Goal: Task Accomplishment & Management: Manage account settings

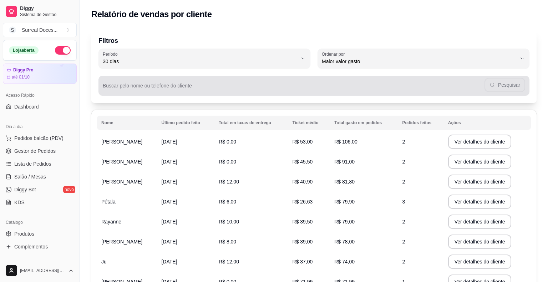
select select "30"
select select "HIGHEST_TOTAL_SPENT_WITH_ORDERS"
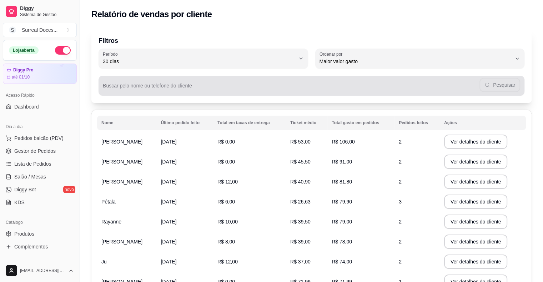
scroll to position [57, 0]
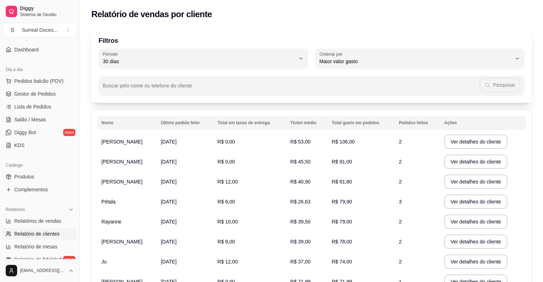
click at [29, 25] on button "S Surreal Doces ..." at bounding box center [40, 30] width 74 height 14
click at [138, 30] on div "Filtros 30 Período Hoje Ontem 7 dias 15 dias 30 dias 45 dias 60 dias Período 30…" at bounding box center [311, 66] width 440 height 74
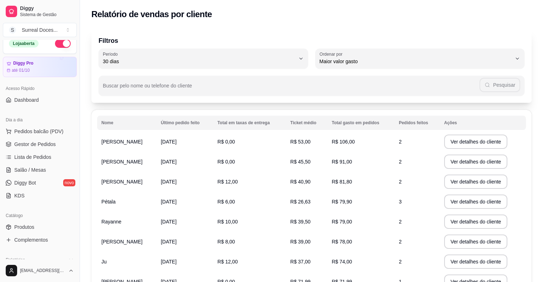
scroll to position [0, 0]
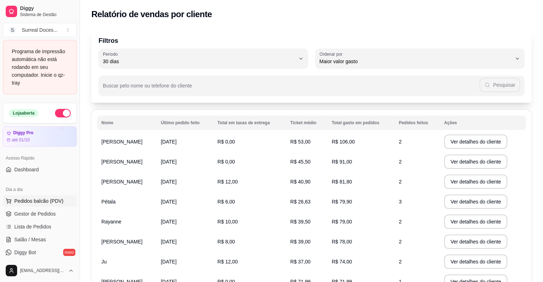
click at [51, 202] on span "Pedidos balcão (PDV)" at bounding box center [38, 200] width 49 height 7
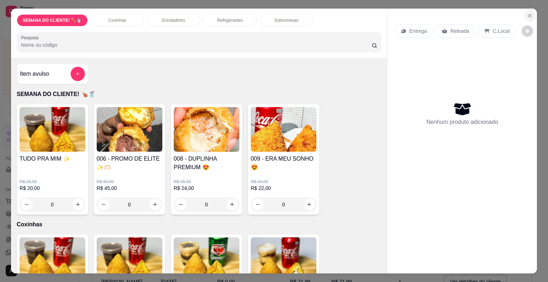
click at [529, 14] on icon "Close" at bounding box center [530, 15] width 3 height 3
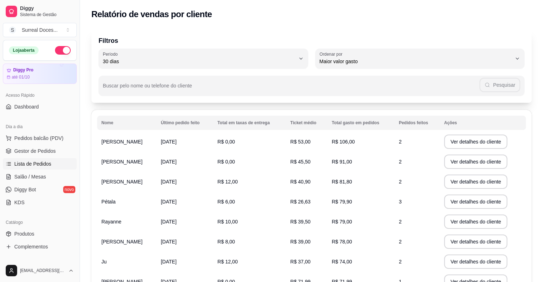
click at [41, 163] on span "Lista de Pedidos" at bounding box center [32, 163] width 37 height 7
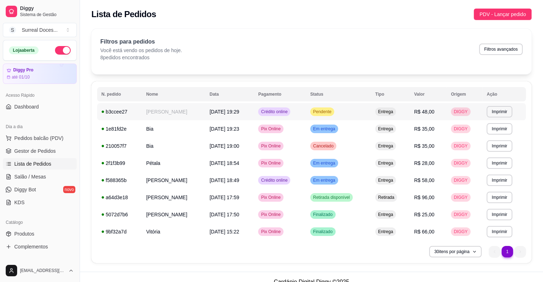
click at [328, 112] on span "Pendente" at bounding box center [322, 112] width 21 height 6
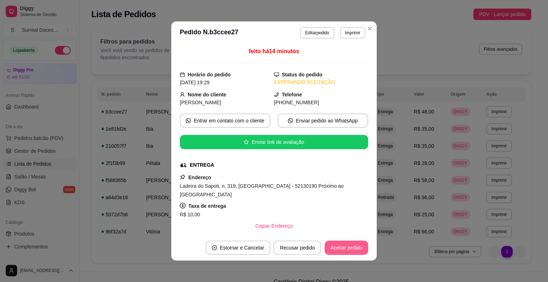
click at [349, 248] on button "Aceitar pedido" at bounding box center [347, 248] width 44 height 14
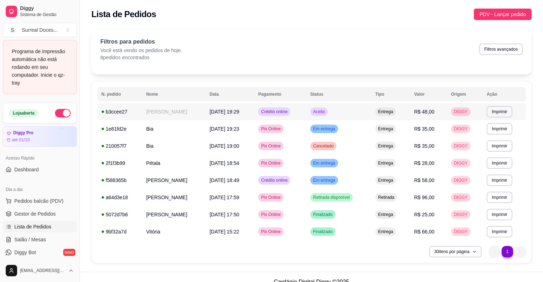
click at [326, 113] on span "Aceito" at bounding box center [319, 112] width 15 height 6
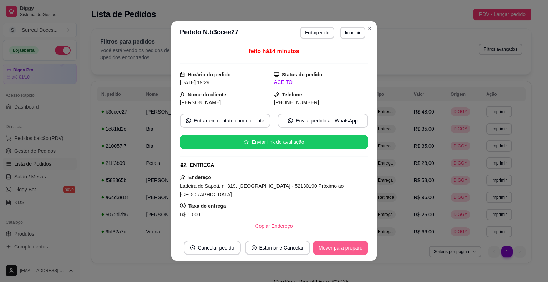
click at [350, 247] on button "Mover para preparo" at bounding box center [340, 248] width 55 height 14
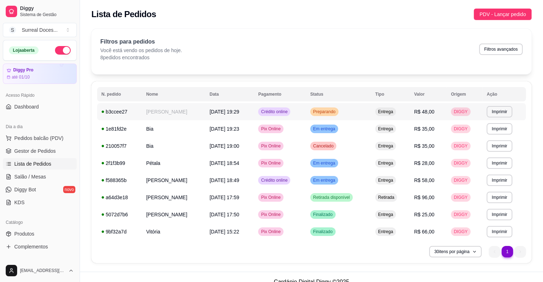
click at [275, 112] on span "Crédito online" at bounding box center [273, 112] width 29 height 6
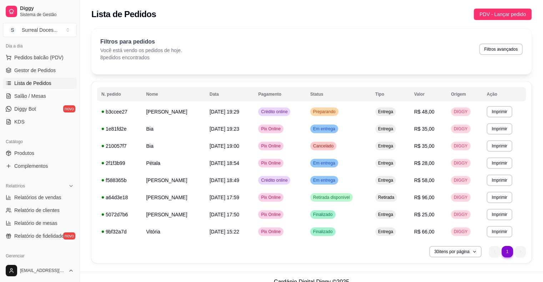
scroll to position [143, 0]
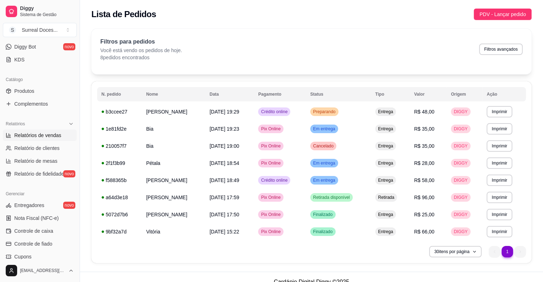
click at [44, 136] on span "Relatórios de vendas" at bounding box center [37, 135] width 47 height 7
select select "ALL"
select select "0"
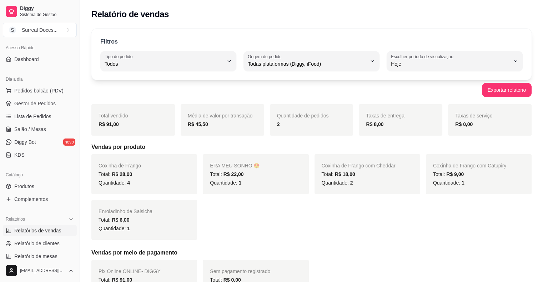
click at [78, 44] on button "Toggle Sidebar" at bounding box center [80, 141] width 6 height 282
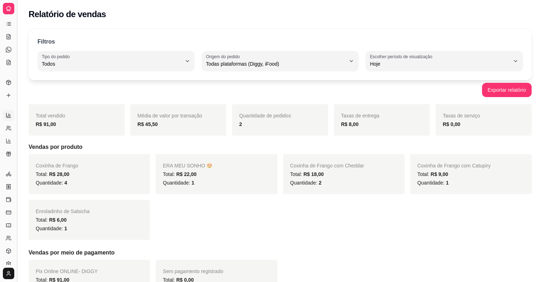
scroll to position [1, 0]
drag, startPoint x: 18, startPoint y: 35, endPoint x: 31, endPoint y: 36, distance: 12.9
click at [31, 36] on div "Diggy Sistema de Gestão S Surreal Doces ... Programa de impressão automática nã…" at bounding box center [271, 205] width 543 height 410
click at [16, 31] on button "Toggle Sidebar" at bounding box center [17, 141] width 6 height 282
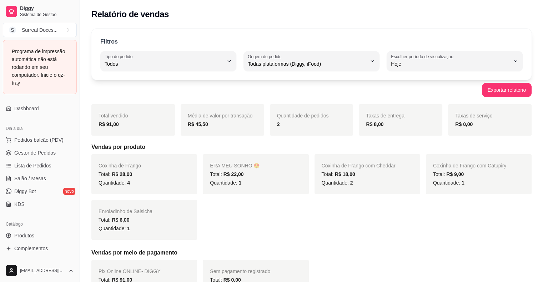
scroll to position [59, 0]
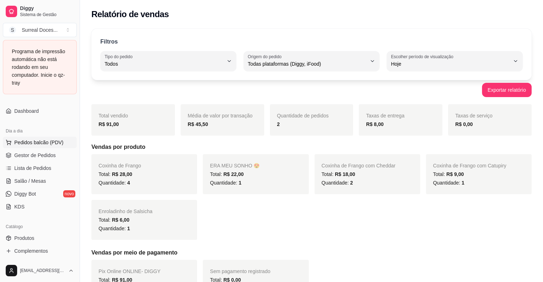
click at [35, 145] on span "Pedidos balcão (PDV)" at bounding box center [38, 142] width 49 height 7
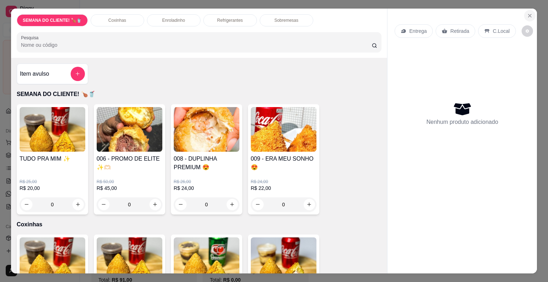
click at [529, 14] on icon "Close" at bounding box center [530, 15] width 3 height 3
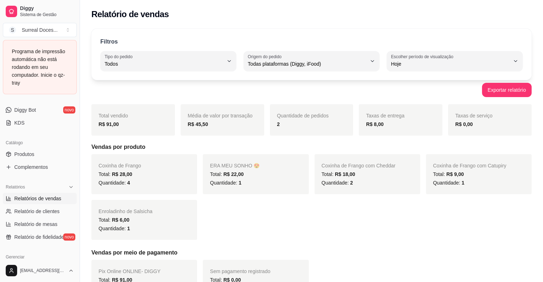
scroll to position [143, 0]
click at [78, 107] on button "Toggle Sidebar" at bounding box center [80, 141] width 6 height 282
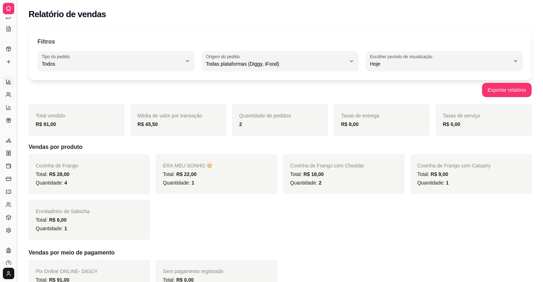
scroll to position [73, 0]
click at [17, 121] on button "Toggle Sidebar" at bounding box center [17, 141] width 6 height 282
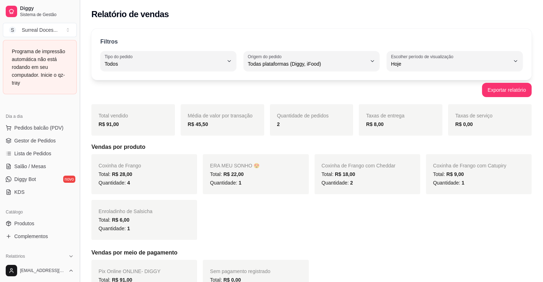
scroll to position [143, 0]
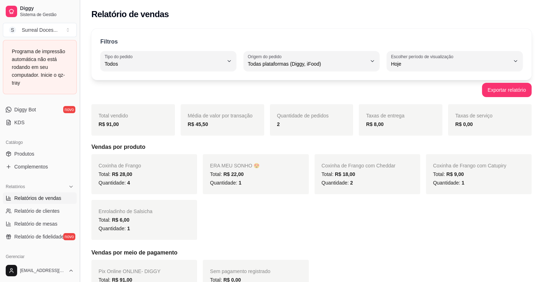
click at [77, 105] on button "Toggle Sidebar" at bounding box center [80, 141] width 6 height 282
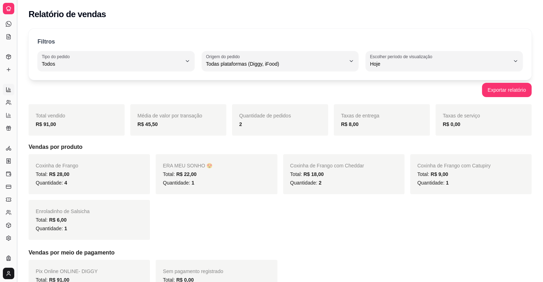
scroll to position [73, 0]
click at [17, 102] on button "Toggle Sidebar" at bounding box center [17, 141] width 6 height 282
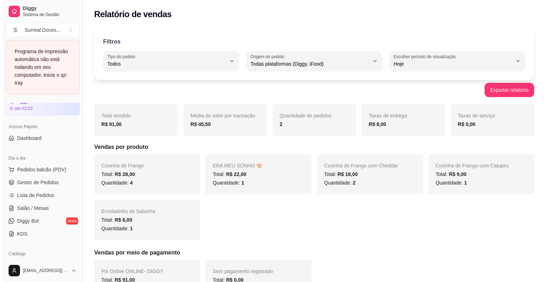
scroll to position [0, 0]
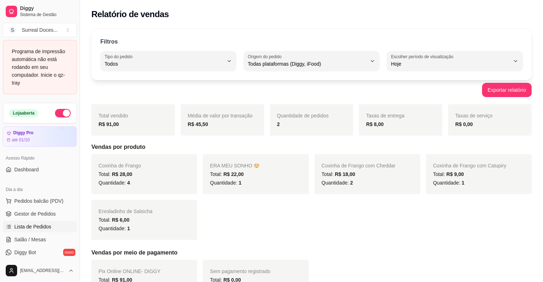
click at [29, 225] on span "Lista de Pedidos" at bounding box center [32, 226] width 37 height 7
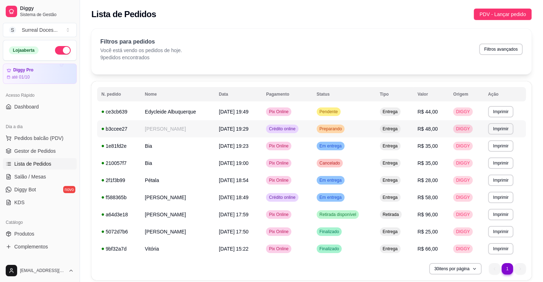
click at [112, 129] on div "b3ccee27" at bounding box center [118, 128] width 35 height 7
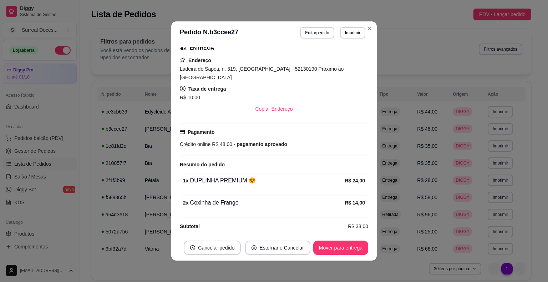
scroll to position [122, 0]
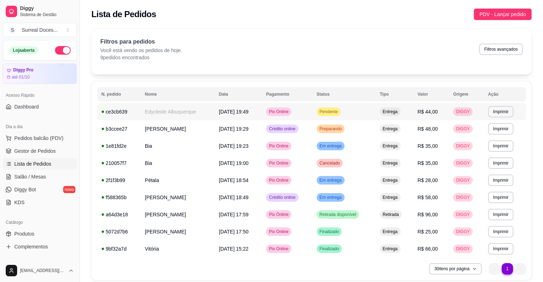
click at [161, 112] on td "Edycleide Albuquerque" at bounding box center [178, 111] width 74 height 17
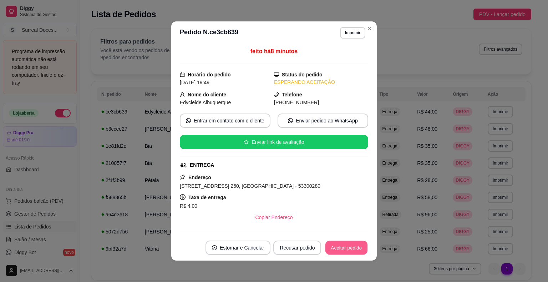
click at [337, 248] on button "Aceitar pedido" at bounding box center [346, 248] width 42 height 14
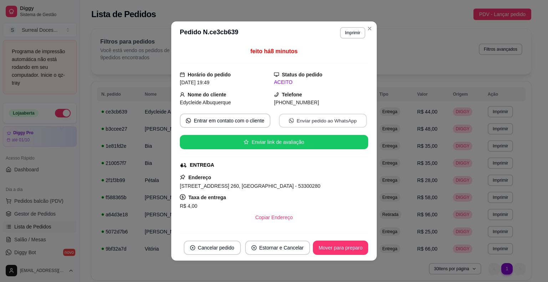
click at [311, 120] on button "Enviar pedido ao WhatsApp" at bounding box center [323, 121] width 88 height 14
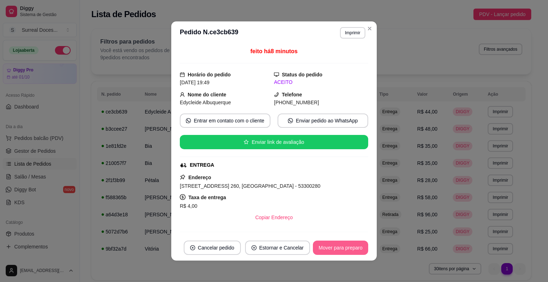
click at [334, 246] on button "Mover para preparo" at bounding box center [340, 248] width 55 height 14
click at [324, 121] on button "Enviar pedido ao WhatsApp" at bounding box center [323, 121] width 88 height 14
click at [327, 120] on button "Enviar pedido ao WhatsApp" at bounding box center [323, 121] width 88 height 14
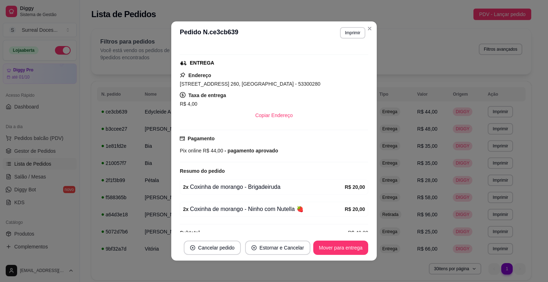
scroll to position [113, 0]
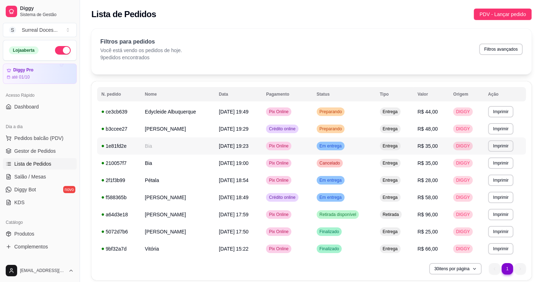
click at [113, 145] on div "1e81fd2e" at bounding box center [118, 145] width 35 height 7
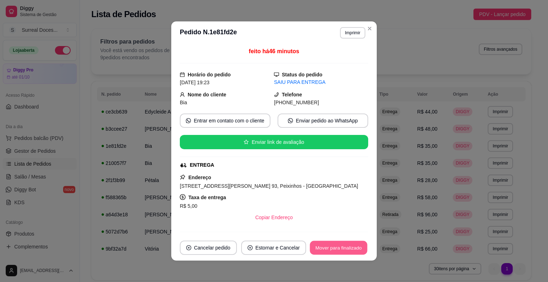
click at [324, 248] on button "Mover para finalizado" at bounding box center [338, 248] width 57 height 14
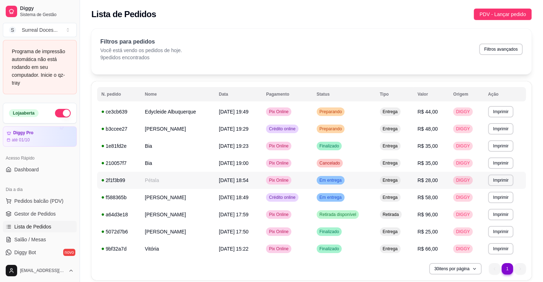
click at [120, 181] on div "2f1f3b99" at bounding box center [118, 180] width 35 height 7
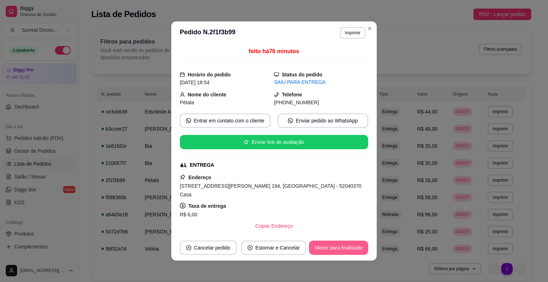
click at [328, 248] on button "Mover para finalizado" at bounding box center [338, 248] width 59 height 14
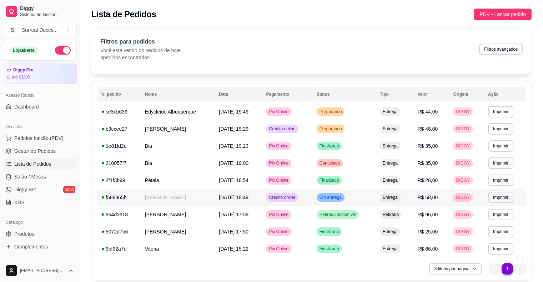
click at [118, 196] on div "f588365b" at bounding box center [118, 197] width 35 height 7
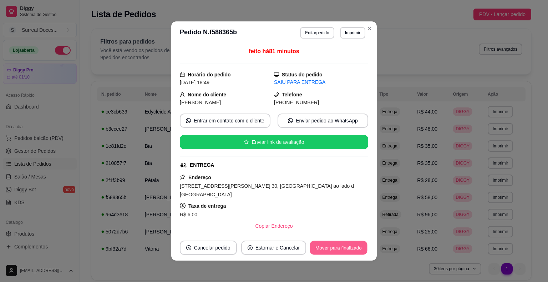
click at [340, 249] on button "Mover para finalizado" at bounding box center [338, 248] width 57 height 14
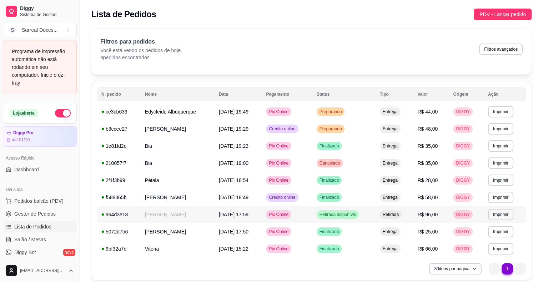
click at [108, 211] on div "a64d3e18" at bounding box center [118, 214] width 35 height 7
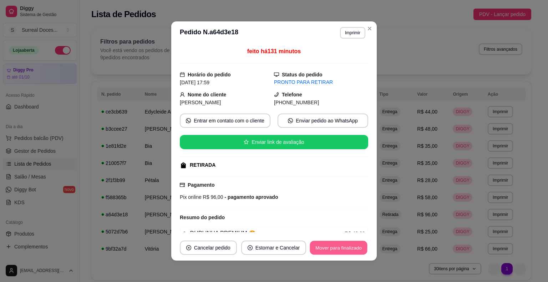
click at [321, 246] on button "Mover para finalizado" at bounding box center [338, 248] width 57 height 14
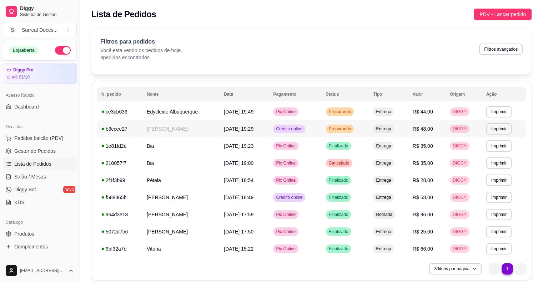
click at [117, 129] on div "b3ccee27" at bounding box center [119, 128] width 37 height 7
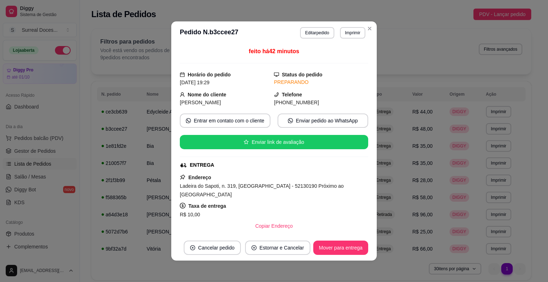
click at [280, 200] on div "Endereço Ladeira do Sapoti, n. 319, [GEOGRAPHIC_DATA] - 52130190 Próximo ao [GE…" at bounding box center [274, 203] width 188 height 60
click at [271, 226] on button "Copiar Endereço" at bounding box center [274, 226] width 47 height 14
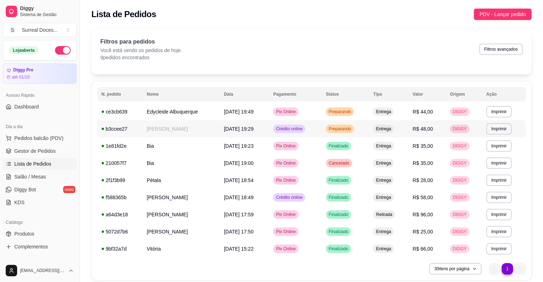
click at [121, 127] on div "b3ccee27" at bounding box center [119, 128] width 37 height 7
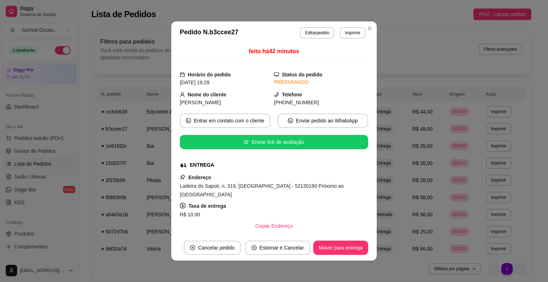
click at [298, 103] on span "[PHONE_NUMBER]" at bounding box center [296, 103] width 45 height 6
drag, startPoint x: 298, startPoint y: 103, endPoint x: 327, endPoint y: 82, distance: 36.0
click at [327, 82] on div "PREPARANDO" at bounding box center [321, 82] width 94 height 7
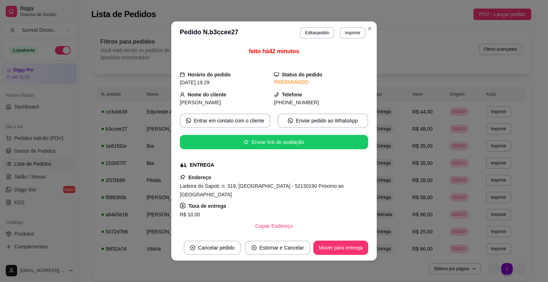
drag, startPoint x: 306, startPoint y: 102, endPoint x: 277, endPoint y: 104, distance: 28.6
click at [277, 104] on span "[PHONE_NUMBER]" at bounding box center [296, 103] width 45 height 6
copy span "[PHONE_NUMBER]"
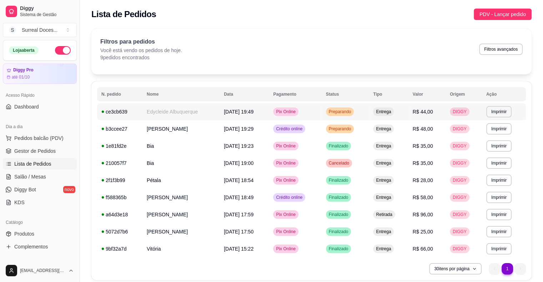
click at [121, 113] on div "ce3cb639" at bounding box center [119, 111] width 37 height 7
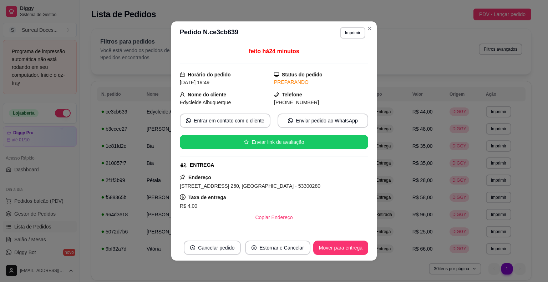
click at [297, 103] on span "[PHONE_NUMBER]" at bounding box center [296, 103] width 45 height 6
click at [308, 100] on div "[PHONE_NUMBER]" at bounding box center [321, 103] width 94 height 8
click at [293, 106] on div "[PHONE_NUMBER]" at bounding box center [321, 103] width 94 height 8
click at [307, 102] on div "[PHONE_NUMBER]" at bounding box center [321, 103] width 94 height 8
click at [306, 101] on div "[PHONE_NUMBER]" at bounding box center [321, 103] width 94 height 8
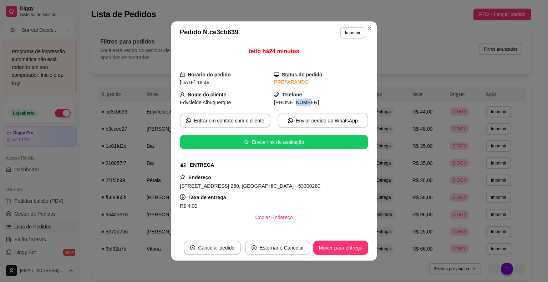
drag, startPoint x: 294, startPoint y: 105, endPoint x: 278, endPoint y: 105, distance: 15.7
click at [278, 105] on span "[PHONE_NUMBER]" at bounding box center [296, 103] width 45 height 6
click at [306, 100] on span "[PHONE_NUMBER]" at bounding box center [296, 103] width 45 height 6
click at [306, 105] on span "[PHONE_NUMBER]" at bounding box center [296, 103] width 45 height 6
drag, startPoint x: 297, startPoint y: 106, endPoint x: 266, endPoint y: 106, distance: 30.3
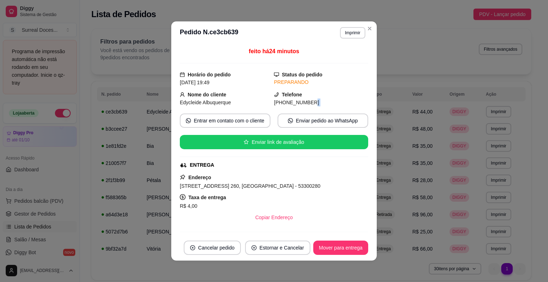
click at [266, 106] on div "feito há 24 minutos Horário do pedido [DATE] 19:49 Status do pedido PREPARANDO …" at bounding box center [274, 139] width 188 height 185
drag, startPoint x: 294, startPoint y: 102, endPoint x: 303, endPoint y: 100, distance: 8.8
click at [303, 100] on span "[PHONE_NUMBER]" at bounding box center [296, 103] width 45 height 6
click at [316, 97] on div "Telefone [PHONE_NUMBER]" at bounding box center [321, 99] width 94 height 16
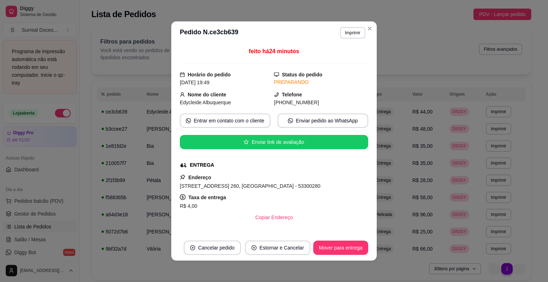
drag, startPoint x: 306, startPoint y: 101, endPoint x: 278, endPoint y: 103, distance: 27.9
click at [278, 103] on span "[PHONE_NUMBER]" at bounding box center [296, 103] width 45 height 6
copy span "[PHONE_NUMBER]"
click at [341, 162] on div "ENTREGA" at bounding box center [273, 164] width 187 height 7
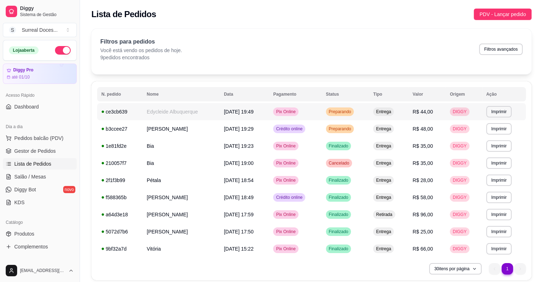
click at [162, 113] on td "Edycleide Albuquerque" at bounding box center [180, 111] width 77 height 17
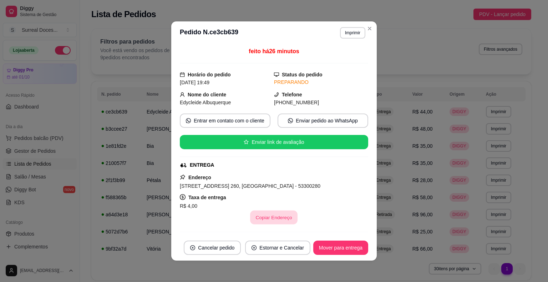
click at [262, 218] on button "Copiar Endereço" at bounding box center [274, 218] width 47 height 14
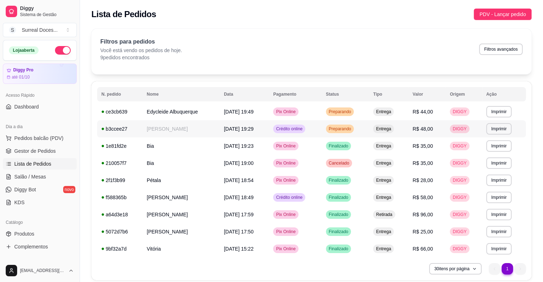
click at [116, 128] on div "b3ccee27" at bounding box center [119, 128] width 37 height 7
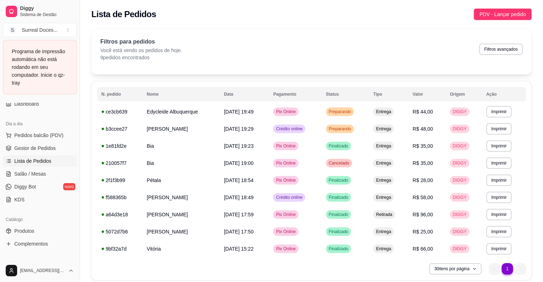
scroll to position [71, 0]
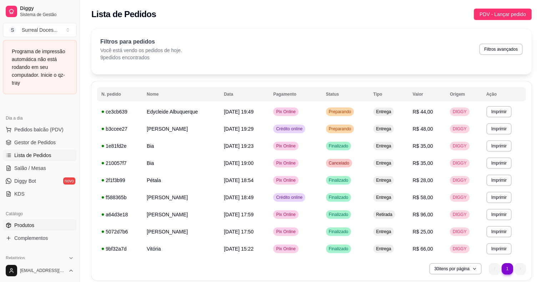
click at [30, 224] on span "Produtos" at bounding box center [24, 225] width 20 height 7
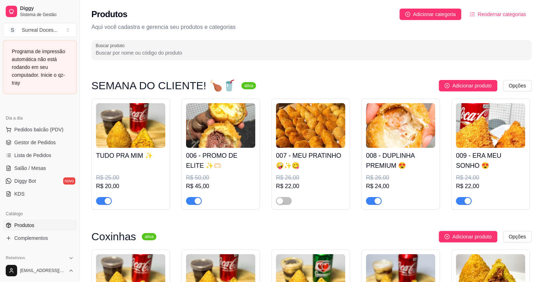
click at [388, 141] on img at bounding box center [400, 125] width 69 height 45
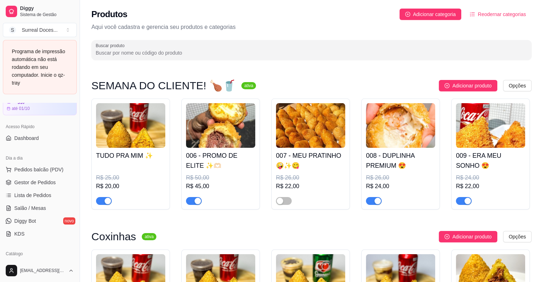
scroll to position [29, 0]
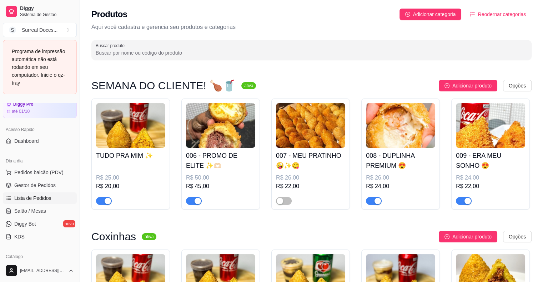
click at [33, 198] on span "Lista de Pedidos" at bounding box center [32, 198] width 37 height 7
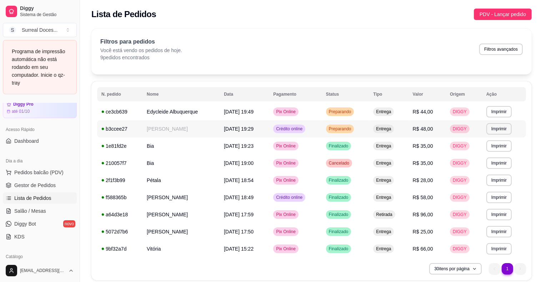
click at [112, 131] on div "b3ccee27" at bounding box center [119, 128] width 37 height 7
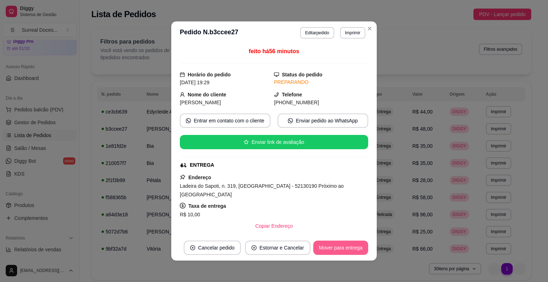
click at [321, 249] on button "Mover para entrega" at bounding box center [340, 248] width 55 height 14
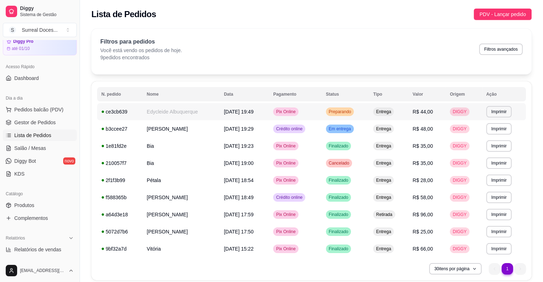
click at [342, 113] on span "Preparando" at bounding box center [339, 112] width 25 height 6
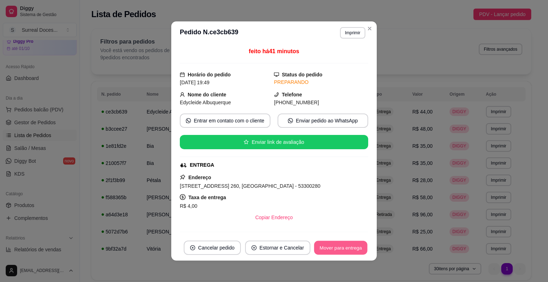
click at [348, 247] on button "Mover para entrega" at bounding box center [341, 248] width 54 height 14
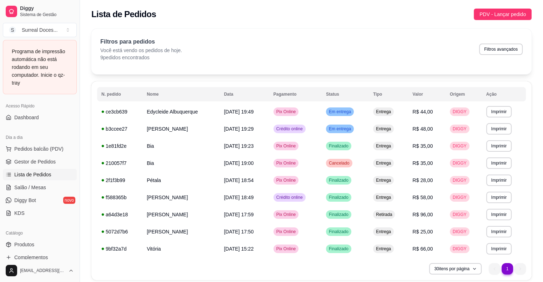
scroll to position [100, 0]
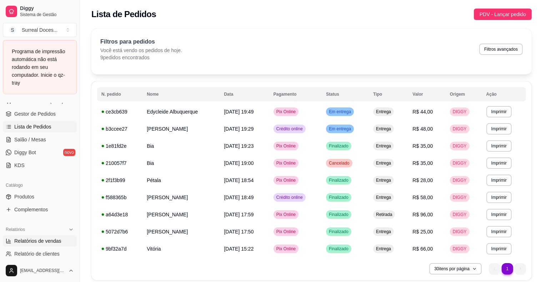
click at [45, 242] on span "Relatórios de vendas" at bounding box center [37, 240] width 47 height 7
select select "ALL"
select select "0"
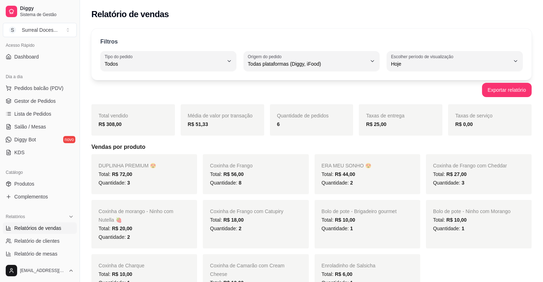
scroll to position [47, 0]
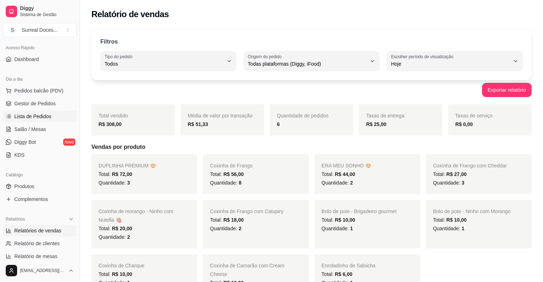
click at [31, 120] on link "Lista de Pedidos" at bounding box center [40, 116] width 74 height 11
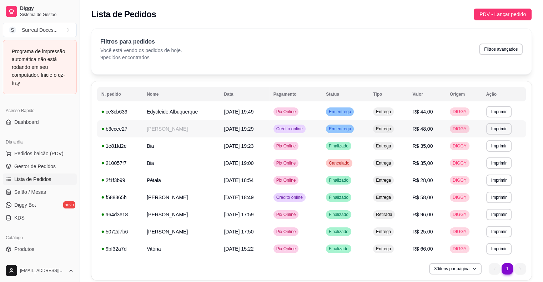
click at [297, 133] on td "Crédito online" at bounding box center [295, 128] width 52 height 17
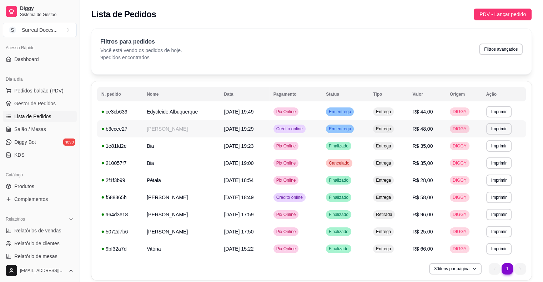
click at [336, 125] on div "Em entrega" at bounding box center [340, 129] width 28 height 9
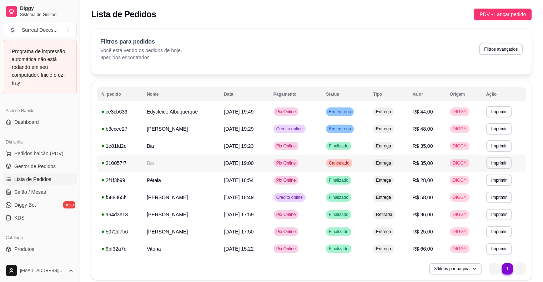
click at [287, 167] on td "Pix Online" at bounding box center [295, 163] width 52 height 17
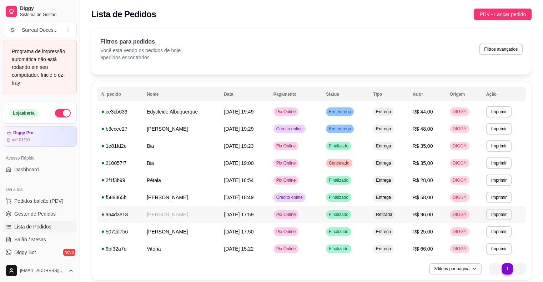
click at [441, 218] on td "R$ 96,00" at bounding box center [426, 214] width 37 height 17
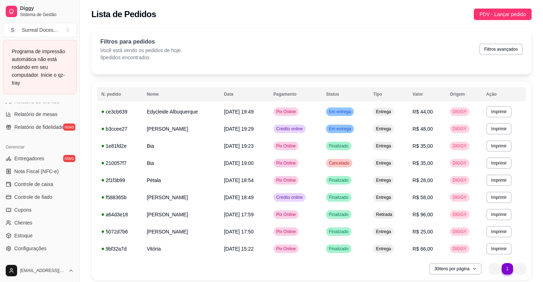
scroll to position [251, 0]
click at [73, 105] on div "Relatórios Relatórios de vendas Relatório de clientes Relatório de mesas Relató…" at bounding box center [40, 103] width 80 height 67
click at [77, 105] on button "Toggle Sidebar" at bounding box center [80, 141] width 6 height 282
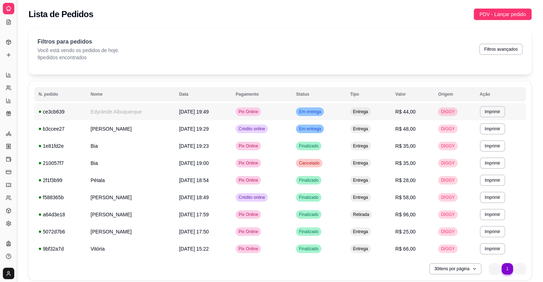
scroll to position [87, 0]
click at [16, 110] on button "Toggle Sidebar" at bounding box center [17, 141] width 6 height 282
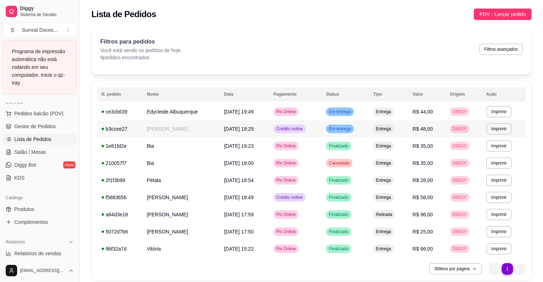
click at [317, 128] on td "Crédito online" at bounding box center [295, 128] width 52 height 17
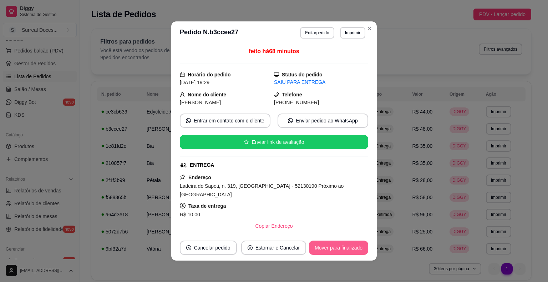
click at [331, 249] on button "Mover para finalizado" at bounding box center [338, 248] width 59 height 14
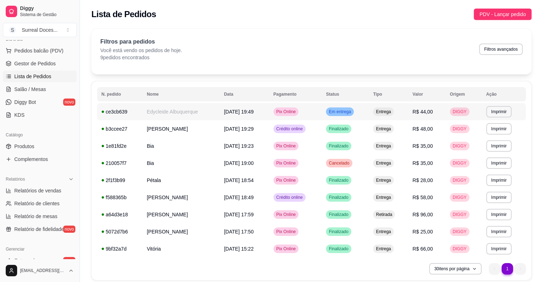
click at [352, 114] on span "Em entrega" at bounding box center [339, 112] width 25 height 6
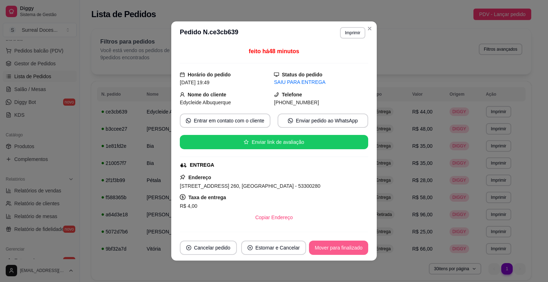
click at [331, 242] on button "Mover para finalizado" at bounding box center [338, 248] width 59 height 14
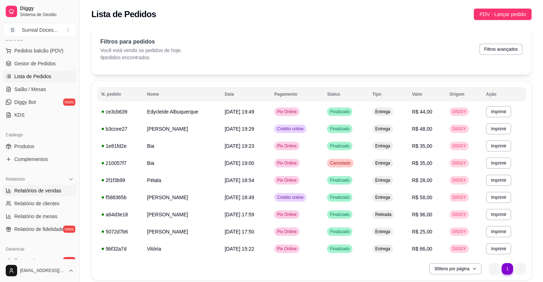
click at [54, 188] on span "Relatórios de vendas" at bounding box center [37, 190] width 47 height 7
select select "ALL"
select select "0"
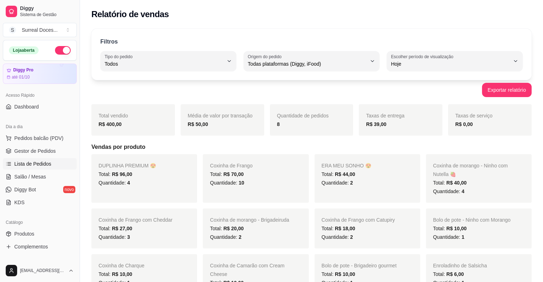
click at [39, 162] on span "Lista de Pedidos" at bounding box center [32, 163] width 37 height 7
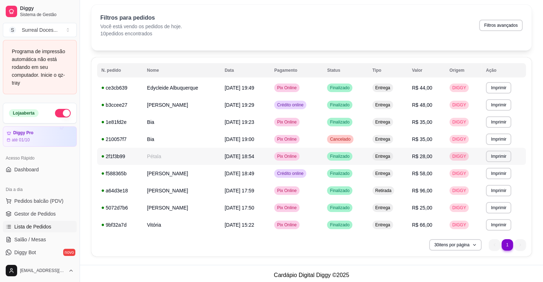
scroll to position [26, 0]
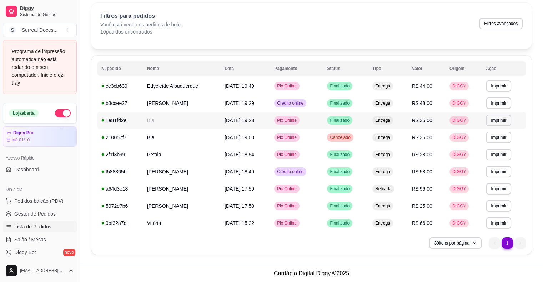
click at [238, 116] on td "[DATE] 19:23" at bounding box center [245, 120] width 50 height 17
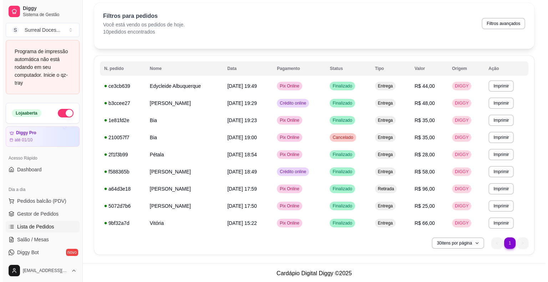
scroll to position [27, 0]
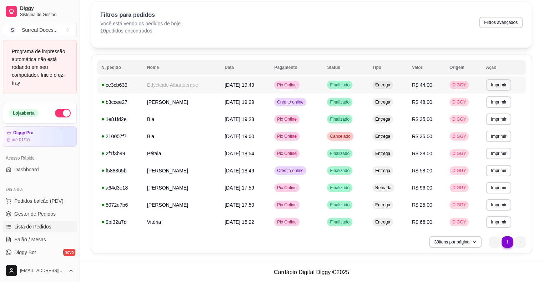
click at [117, 85] on div "ce3cb639" at bounding box center [119, 84] width 37 height 7
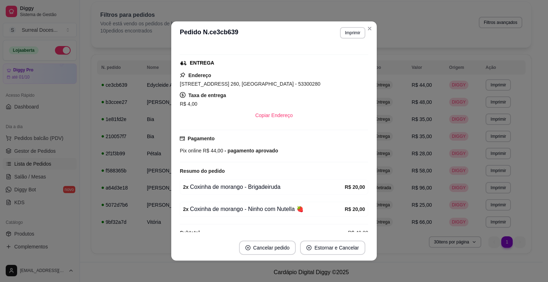
scroll to position [97, 0]
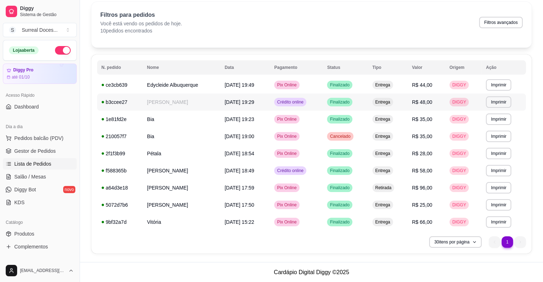
click at [163, 101] on td "[PERSON_NAME]" at bounding box center [181, 102] width 77 height 17
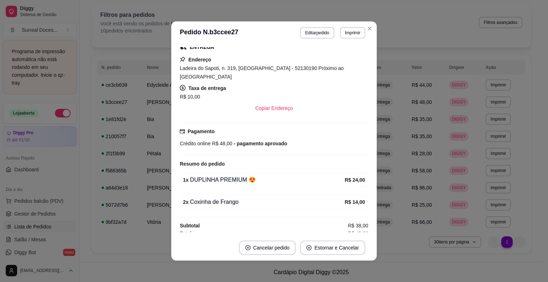
scroll to position [106, 0]
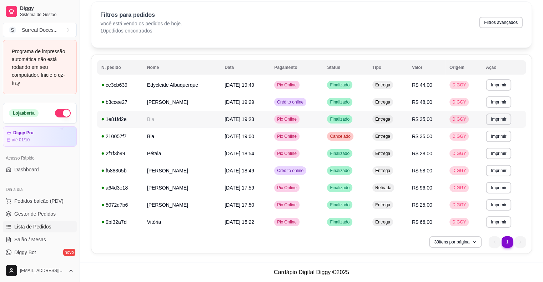
click at [114, 122] on div "1e81fd2e" at bounding box center [119, 119] width 37 height 7
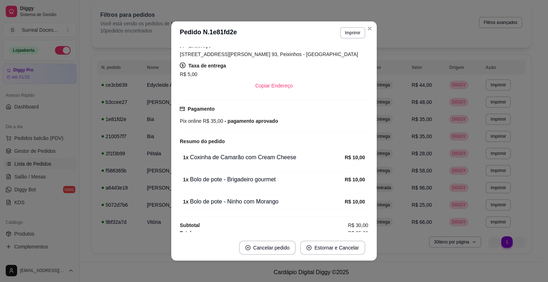
scroll to position [119, 0]
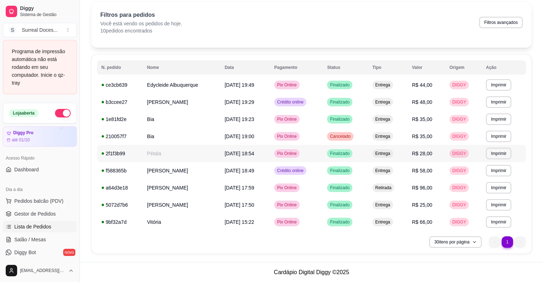
click at [111, 153] on div "2f1f3b99" at bounding box center [119, 153] width 37 height 7
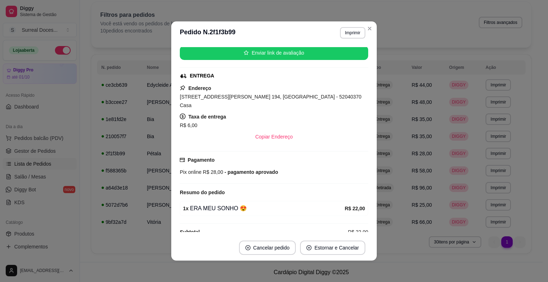
scroll to position [75, 0]
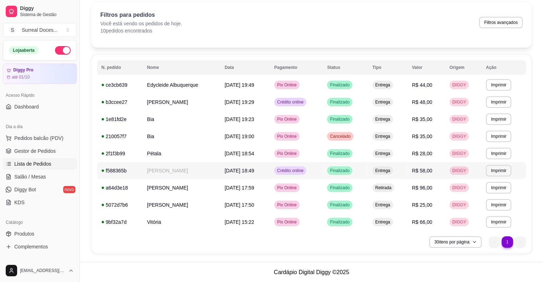
click at [116, 169] on div "f588365b" at bounding box center [119, 170] width 37 height 7
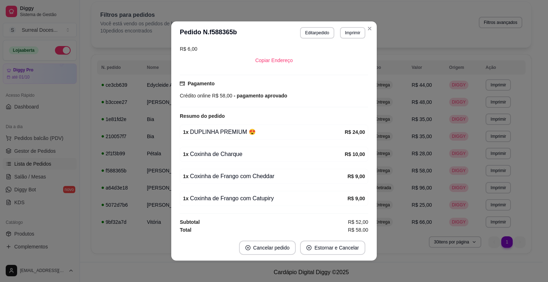
scroll to position [150, 0]
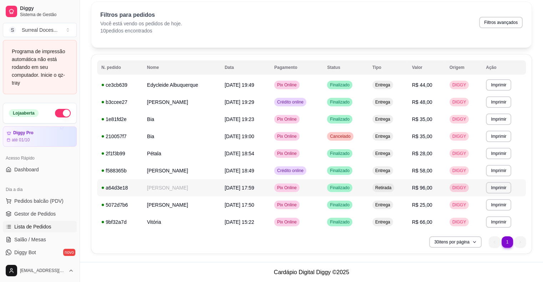
click at [121, 187] on div "a64d3e18" at bounding box center [119, 187] width 37 height 7
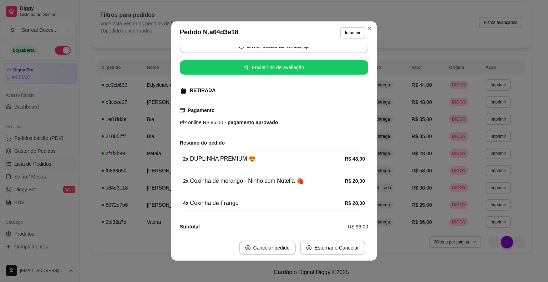
scroll to position [63, 0]
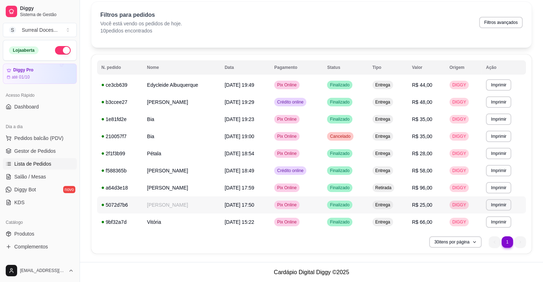
click at [115, 206] on div "5072d7b6" at bounding box center [119, 204] width 37 height 7
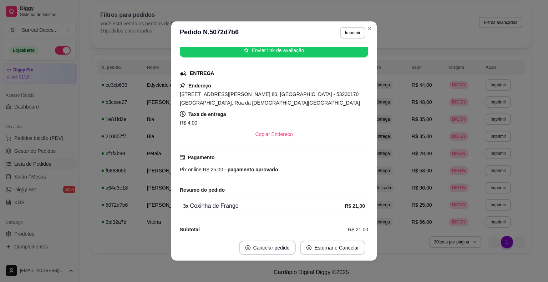
scroll to position [84, 0]
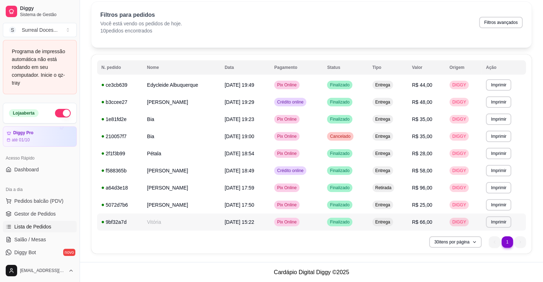
click at [114, 222] on div "9bf32a7d" at bounding box center [119, 221] width 37 height 7
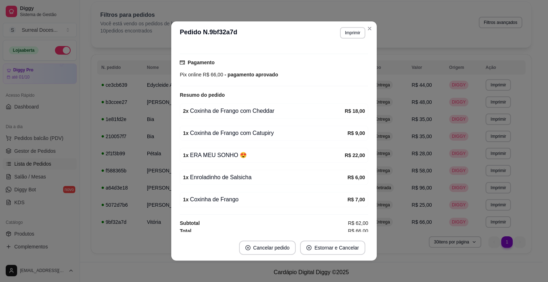
scroll to position [171, 0]
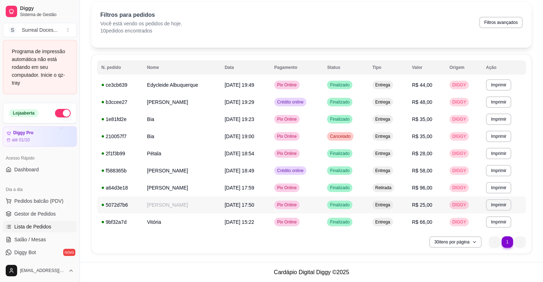
click at [119, 204] on div "5072d7b6" at bounding box center [119, 204] width 37 height 7
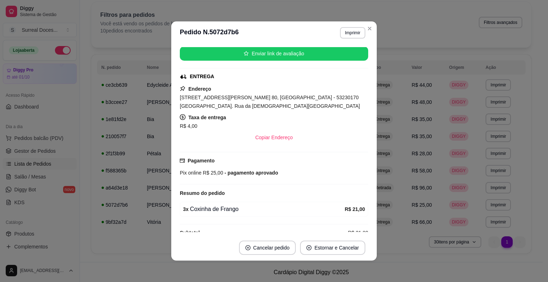
scroll to position [84, 0]
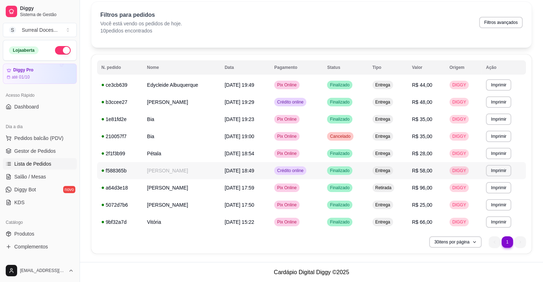
click at [121, 171] on div "f588365b" at bounding box center [119, 170] width 37 height 7
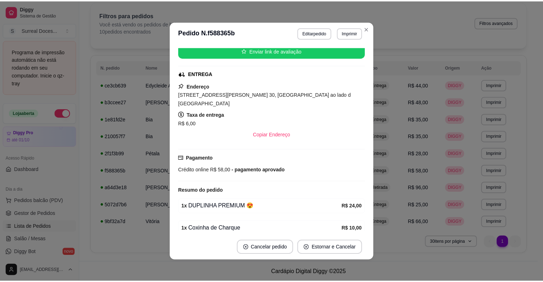
scroll to position [86, 0]
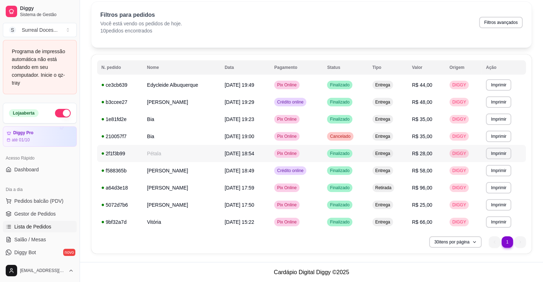
click at [118, 152] on div "2f1f3b99" at bounding box center [119, 153] width 37 height 7
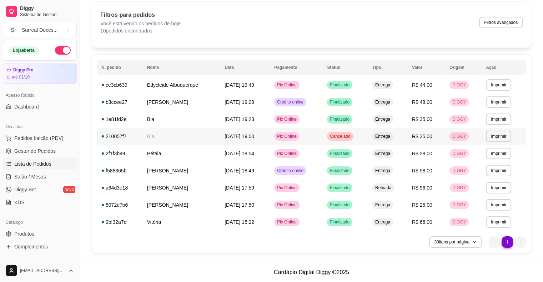
click at [118, 137] on div "210057f7" at bounding box center [119, 136] width 37 height 7
click at [110, 102] on div "b3ccee27" at bounding box center [119, 102] width 37 height 7
click at [118, 84] on div "ce3cb639" at bounding box center [119, 84] width 37 height 7
